Goal: Task Accomplishment & Management: Use online tool/utility

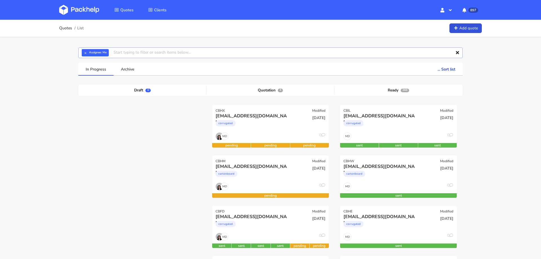
click at [196, 51] on input "text" at bounding box center [270, 52] width 384 height 11
paste input "[PERSON_NAME][EMAIL_ADDRESS][DOMAIN_NAME]"
type input "[PERSON_NAME][EMAIL_ADDRESS][DOMAIN_NAME]"
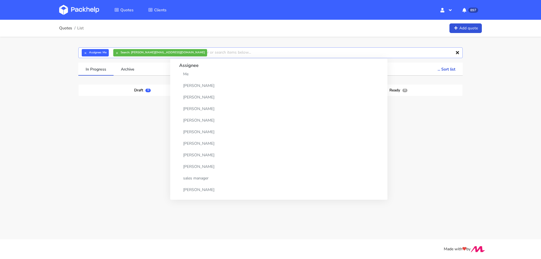
paste input "[PERSON_NAME][EMAIL_ADDRESS][DOMAIN_NAME]"
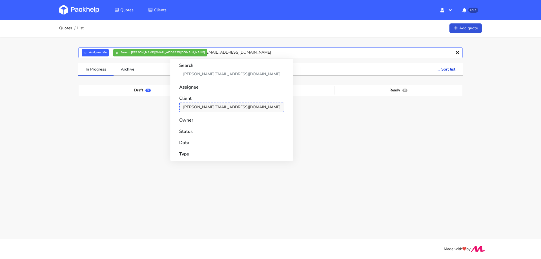
type input "[PERSON_NAME][EMAIL_ADDRESS][DOMAIN_NAME]"
click at [187, 107] on link "[PERSON_NAME][EMAIL_ADDRESS][DOMAIN_NAME]" at bounding box center [231, 107] width 105 height 10
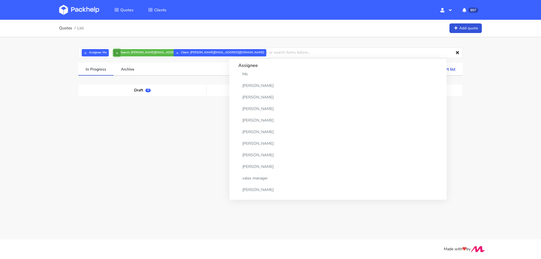
click at [116, 52] on button "×" at bounding box center [116, 52] width 7 height 7
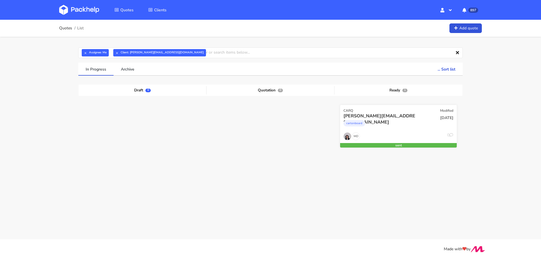
click at [364, 132] on div "MD 0" at bounding box center [398, 137] width 117 height 11
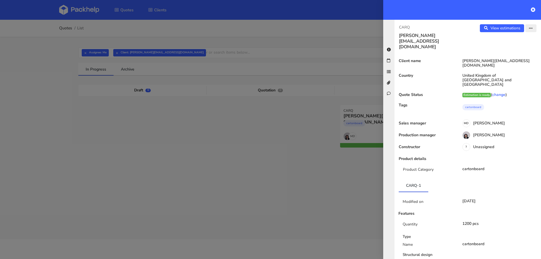
click at [529, 29] on icon "button" at bounding box center [531, 28] width 4 height 4
click at [518, 46] on link "Edit quote" at bounding box center [513, 49] width 50 height 9
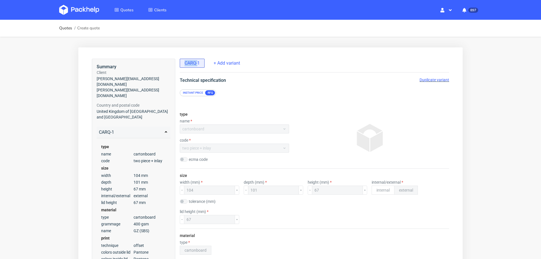
drag, startPoint x: 184, startPoint y: 63, endPoint x: 197, endPoint y: 65, distance: 13.6
click at [197, 65] on div "CARQ-1" at bounding box center [192, 63] width 25 height 9
click at [121, 78] on span "[PERSON_NAME][EMAIL_ADDRESS][DOMAIN_NAME]" at bounding box center [134, 81] width 74 height 11
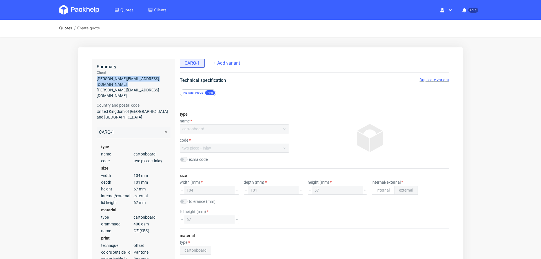
click at [121, 78] on span "[PERSON_NAME][EMAIL_ADDRESS][DOMAIN_NAME]" at bounding box center [134, 81] width 74 height 11
copy span "[PERSON_NAME][EMAIL_ADDRESS][DOMAIN_NAME]"
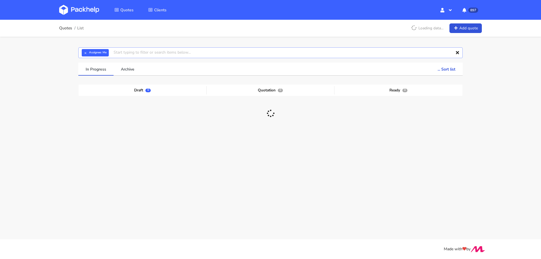
click at [184, 55] on input "text" at bounding box center [270, 52] width 384 height 11
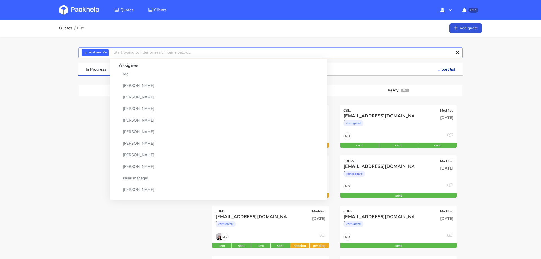
paste input "[PERSON_NAME][EMAIL_ADDRESS][DOMAIN_NAME]"
type input "[PERSON_NAME][EMAIL_ADDRESS][DOMAIN_NAME]"
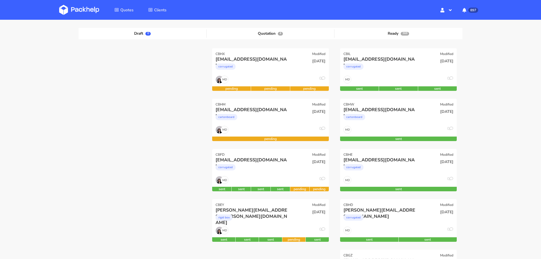
scroll to position [53, 0]
